Goal: Check status: Check status

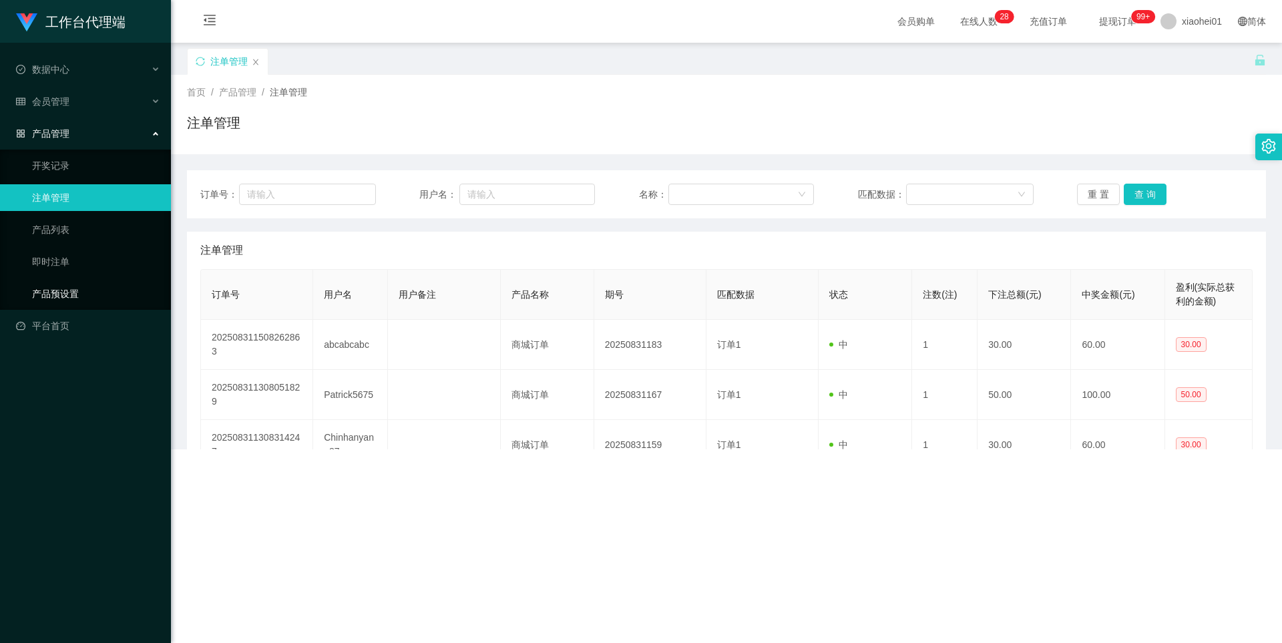
click at [81, 280] on ul "开奖记录 注单管理 产品列表 即时注单 产品预设置" at bounding box center [85, 230] width 171 height 160
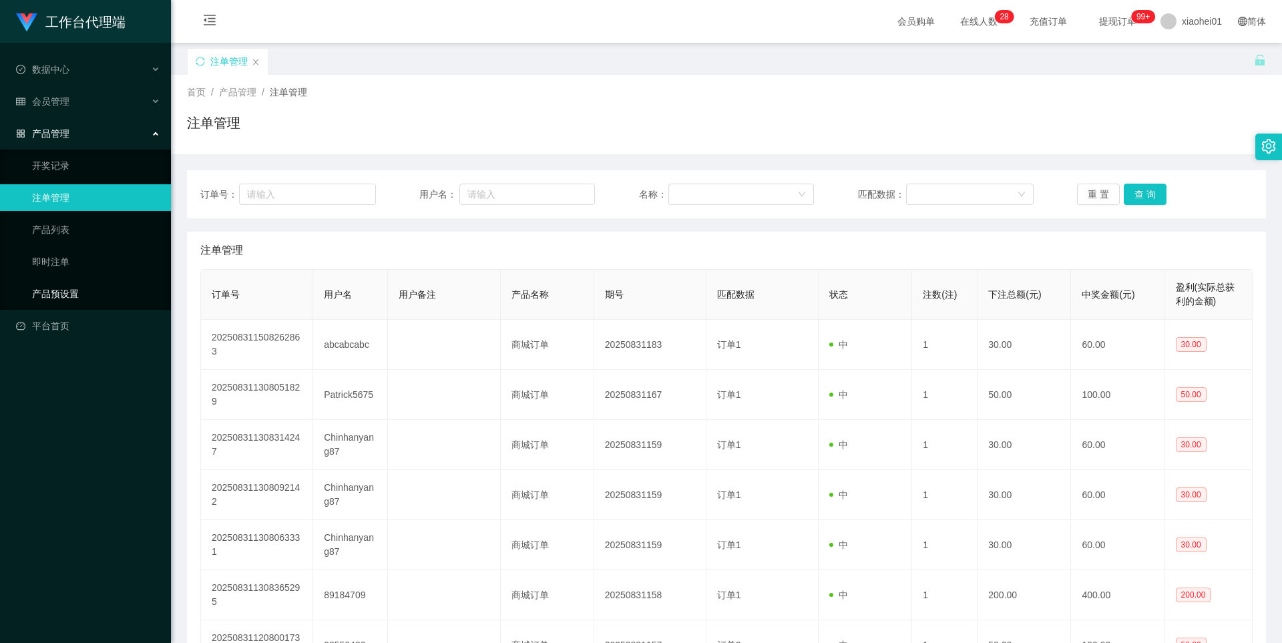
click at [81, 285] on link "产品预设置" at bounding box center [96, 293] width 128 height 27
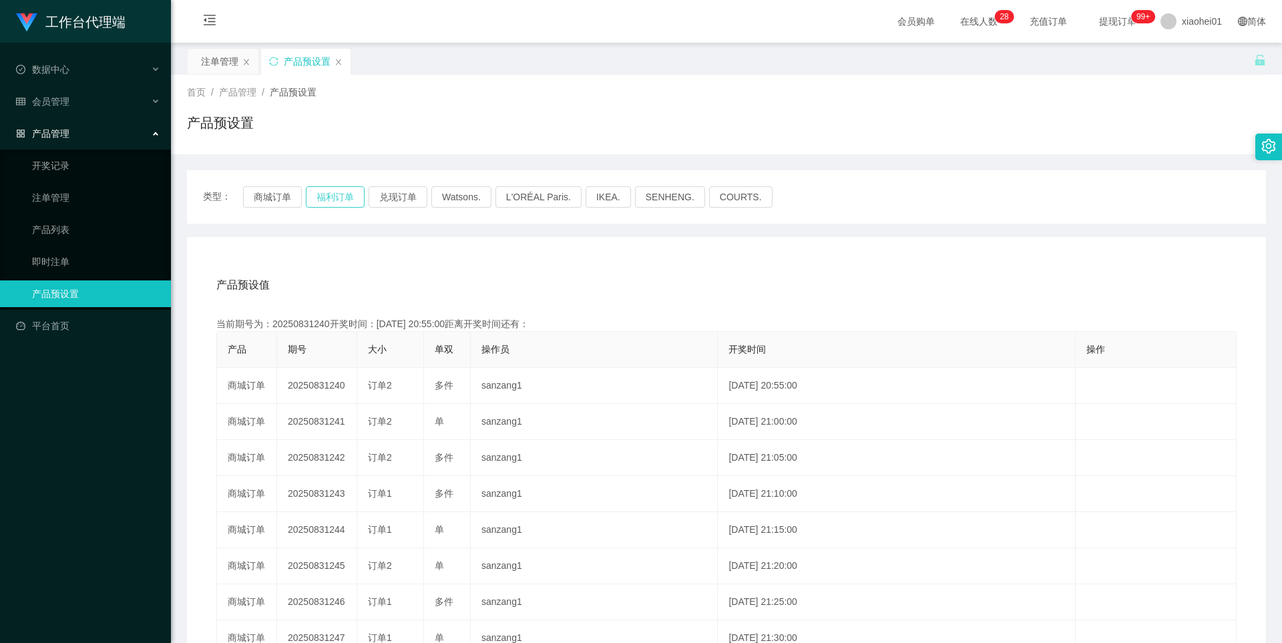
click at [325, 198] on button "福利订单" at bounding box center [335, 196] width 59 height 21
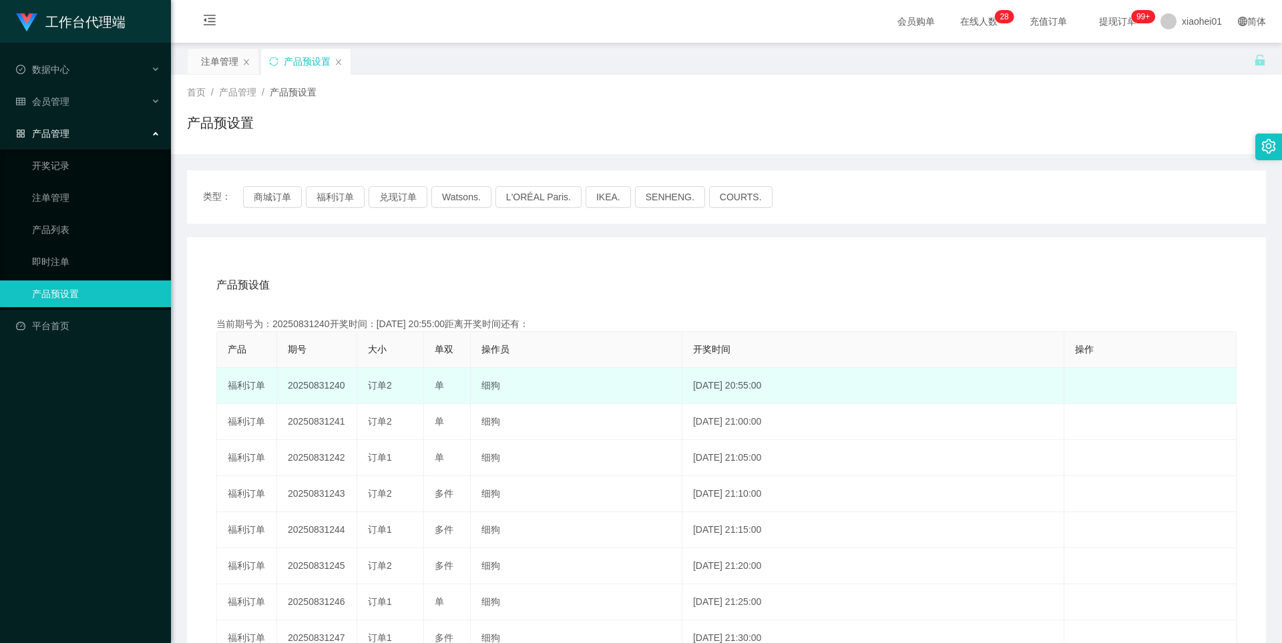
click at [327, 384] on td "20250831240" at bounding box center [317, 386] width 80 height 36
click at [320, 385] on td "20250831240" at bounding box center [317, 386] width 80 height 36
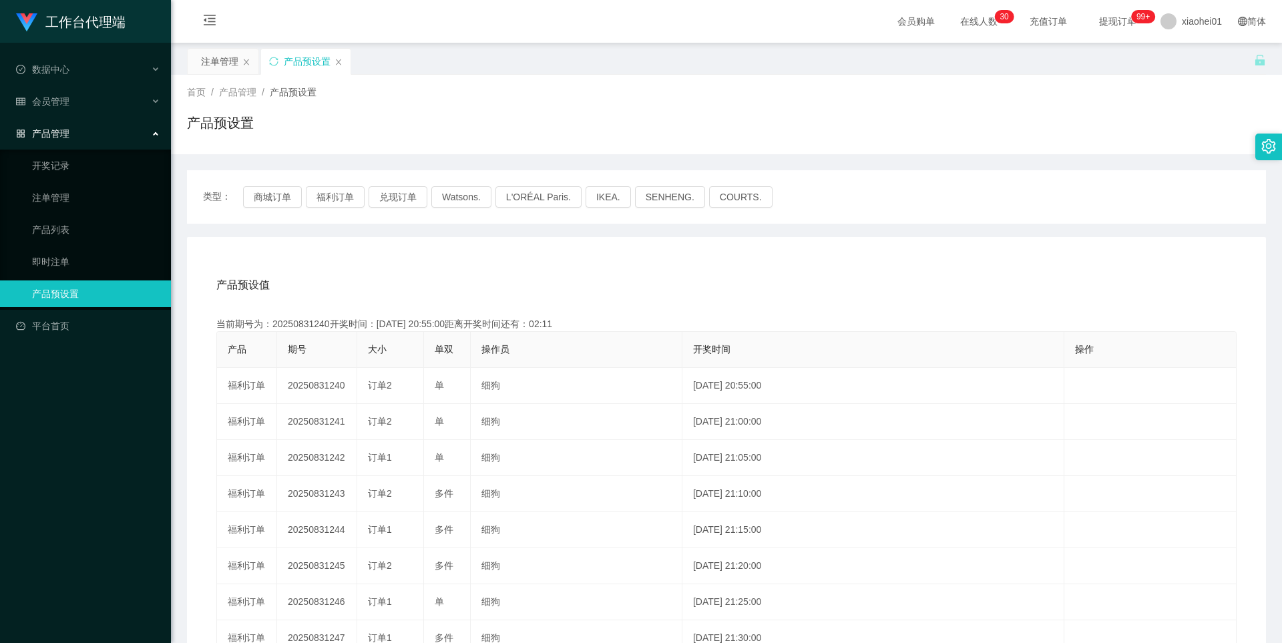
copy td "20250831240"
click at [214, 62] on div "注单管理" at bounding box center [219, 61] width 37 height 25
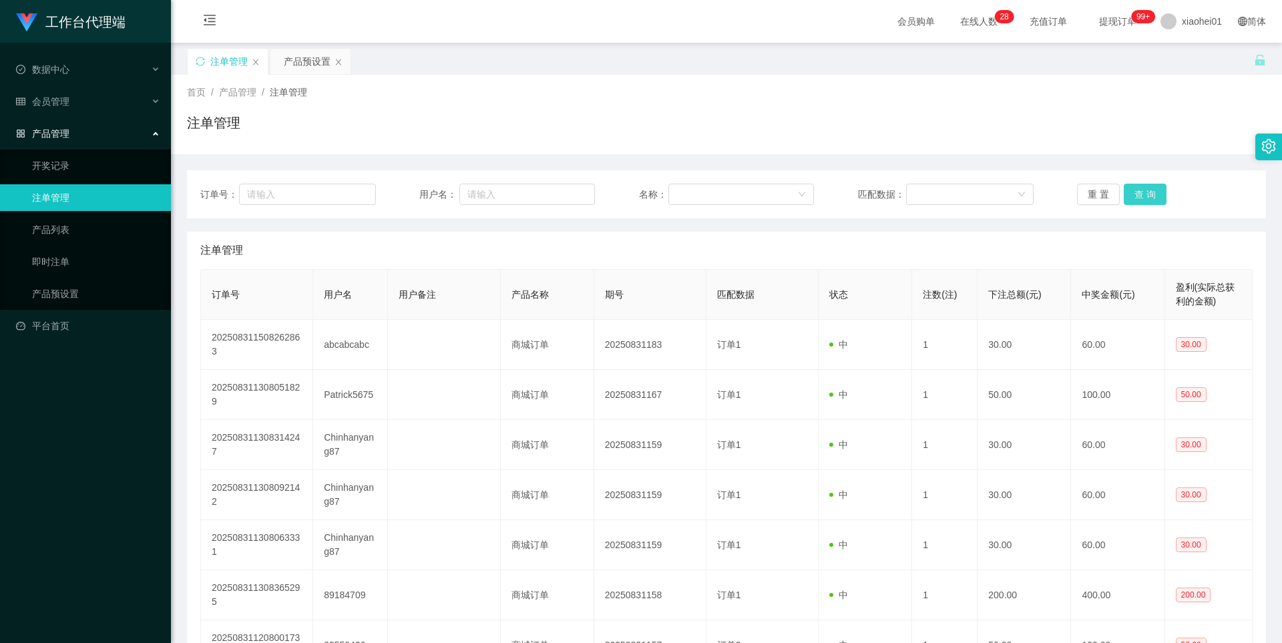
click at [1158, 190] on button "查 询" at bounding box center [1145, 194] width 43 height 21
click at [1158, 190] on div "重 置 查 询" at bounding box center [1165, 194] width 176 height 21
click at [1158, 190] on button "查 询" at bounding box center [1145, 194] width 43 height 21
click at [1158, 190] on div "重 置 查 询" at bounding box center [1165, 194] width 176 height 21
click at [1158, 190] on button "查 询" at bounding box center [1145, 194] width 43 height 21
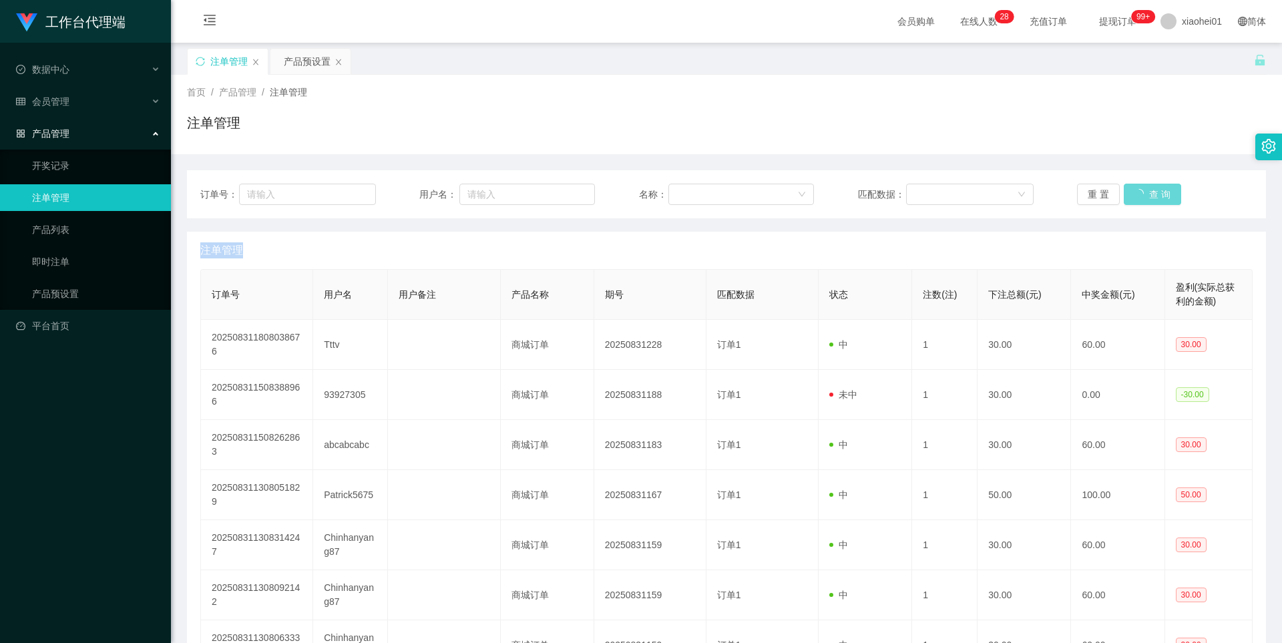
click at [1158, 190] on div "重 置 查 询" at bounding box center [1165, 194] width 176 height 21
click at [1148, 196] on button "查 询" at bounding box center [1145, 194] width 43 height 21
click at [1148, 196] on div "重 置 查 询" at bounding box center [1165, 194] width 176 height 21
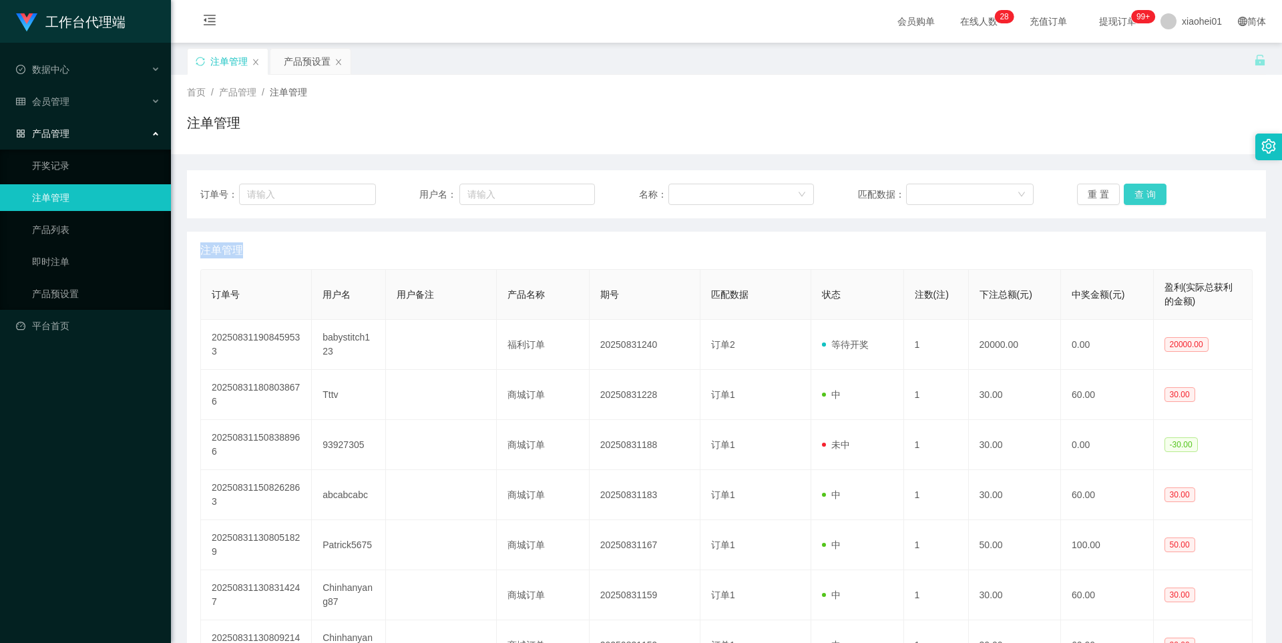
click at [1148, 196] on button "查 询" at bounding box center [1145, 194] width 43 height 21
click at [1142, 190] on button "查 询" at bounding box center [1145, 194] width 43 height 21
click at [1142, 190] on div "重 置 查 询" at bounding box center [1165, 194] width 176 height 21
click at [1140, 193] on button "查 询" at bounding box center [1145, 194] width 43 height 21
click at [1140, 193] on div "重 置 查 询" at bounding box center [1165, 194] width 176 height 21
